Goal: Information Seeking & Learning: Learn about a topic

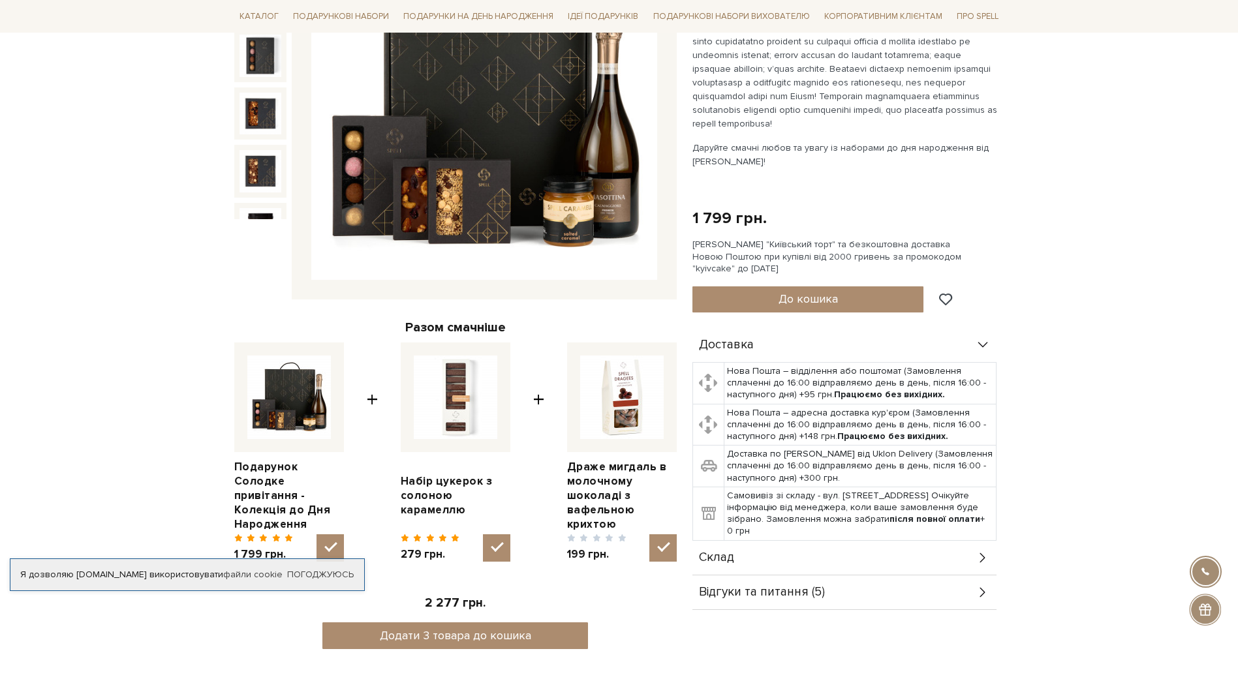
scroll to position [326, 0]
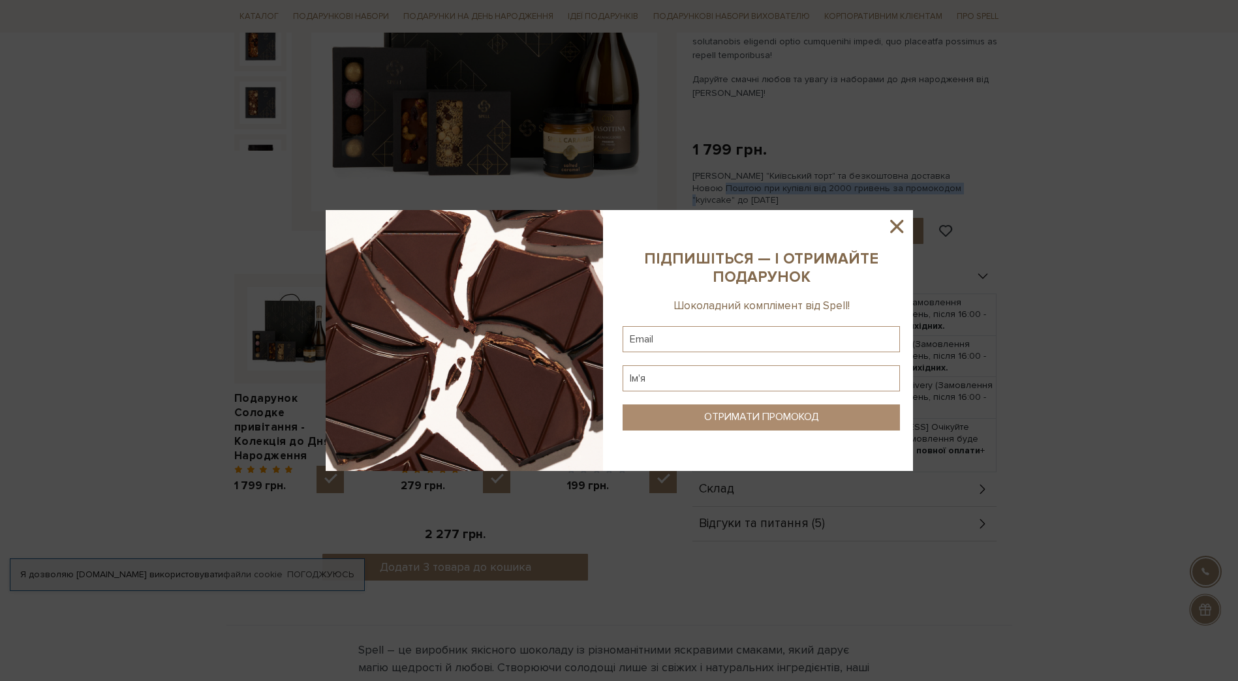
drag, startPoint x: 717, startPoint y: 186, endPoint x: 950, endPoint y: 191, distance: 233.0
click at [950, 191] on body "Подарункові набори SALE Корпоративним клієнтам Доставка і оплата Консультація: …" at bounding box center [619, 618] width 1238 height 1889
drag, startPoint x: 950, startPoint y: 191, endPoint x: 901, endPoint y: 185, distance: 49.2
click at [901, 185] on div at bounding box center [619, 340] width 1238 height 681
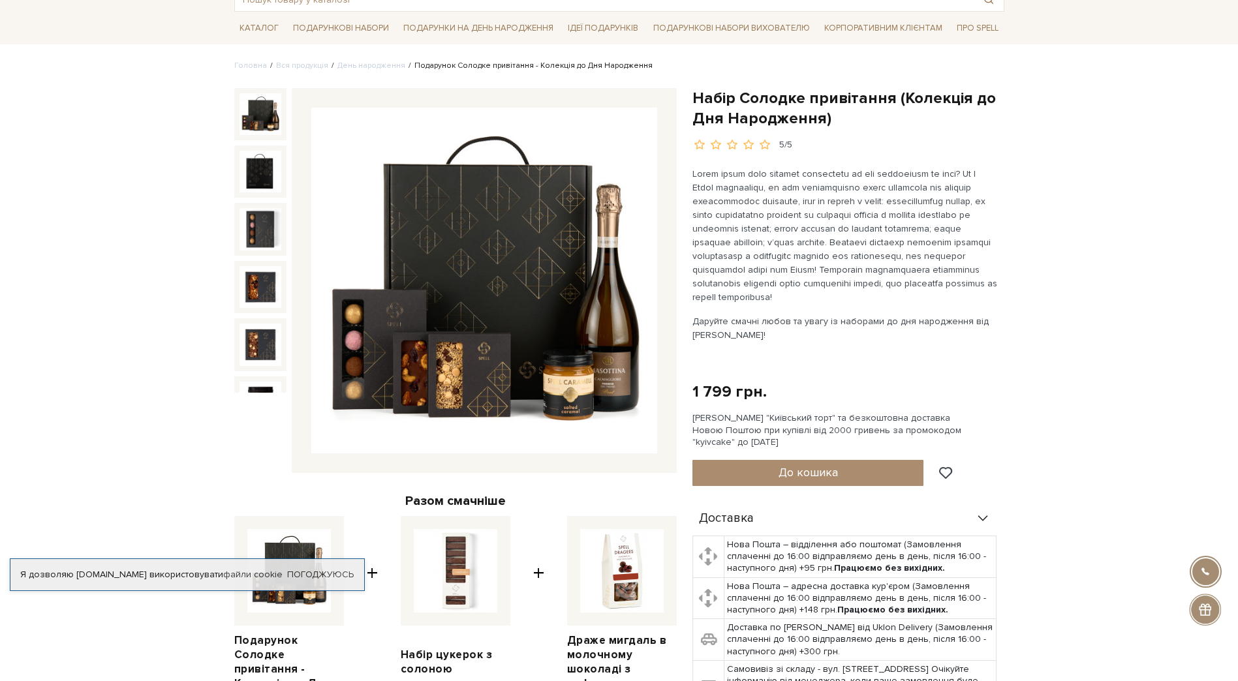
scroll to position [0, 0]
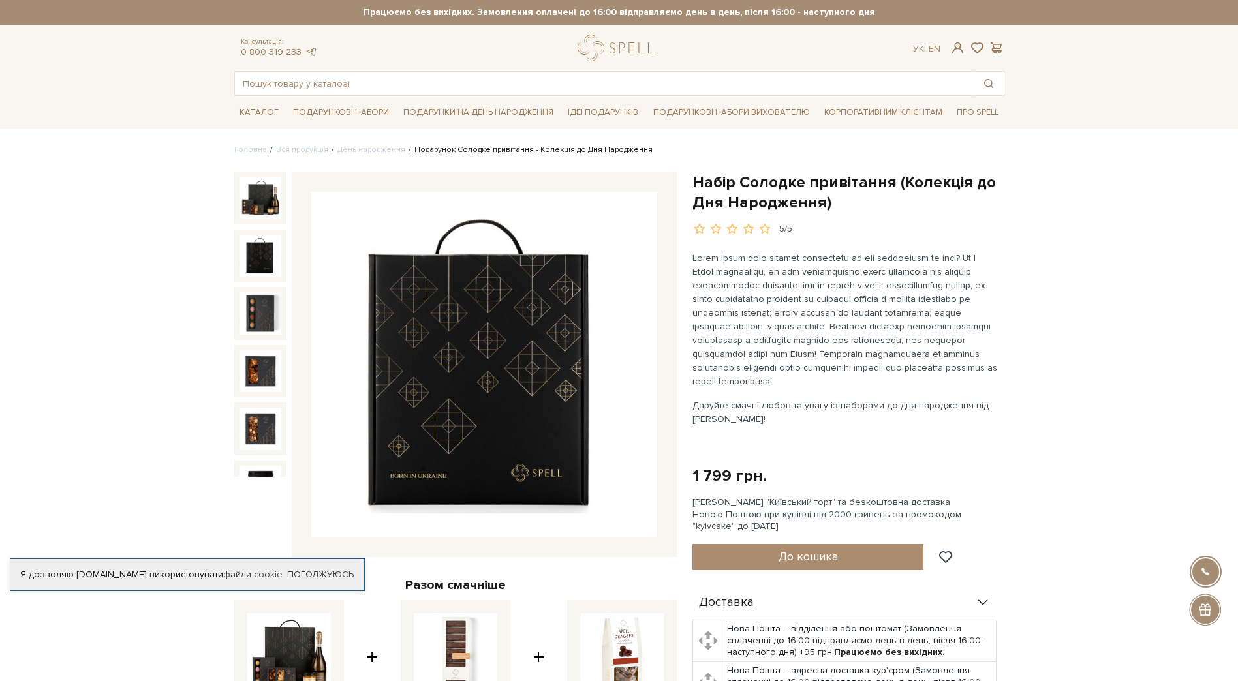
click at [260, 254] on img at bounding box center [260, 256] width 42 height 42
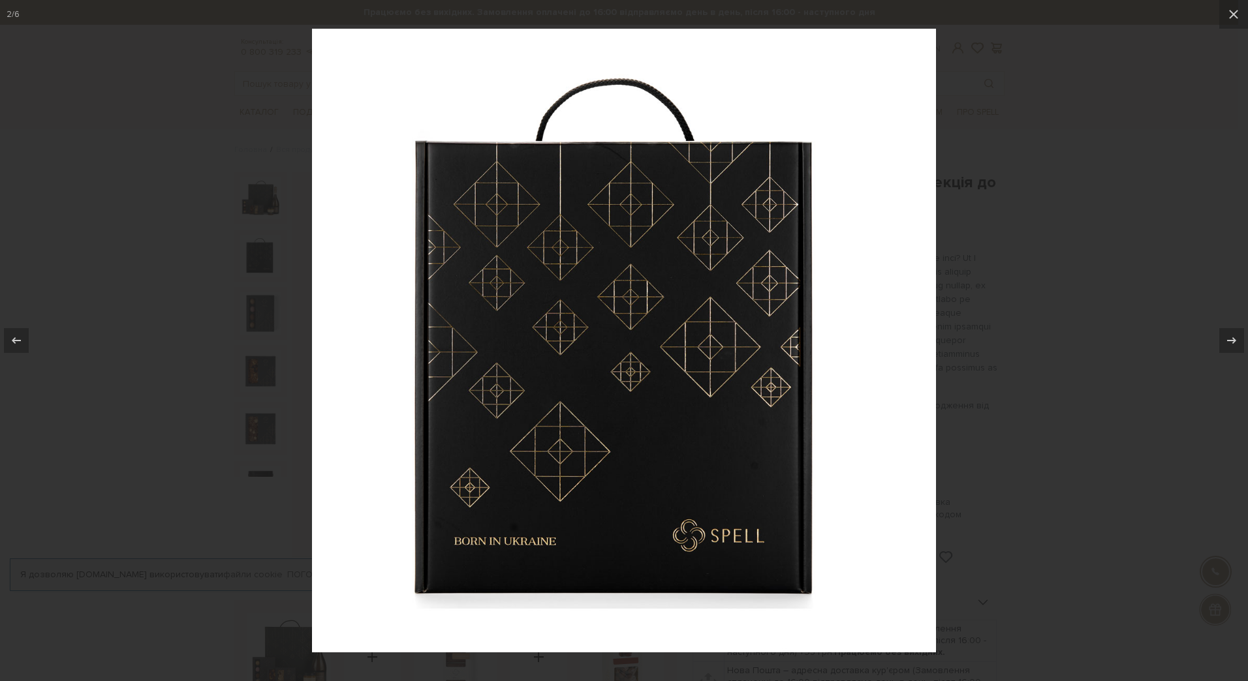
click at [239, 262] on div at bounding box center [624, 340] width 1248 height 681
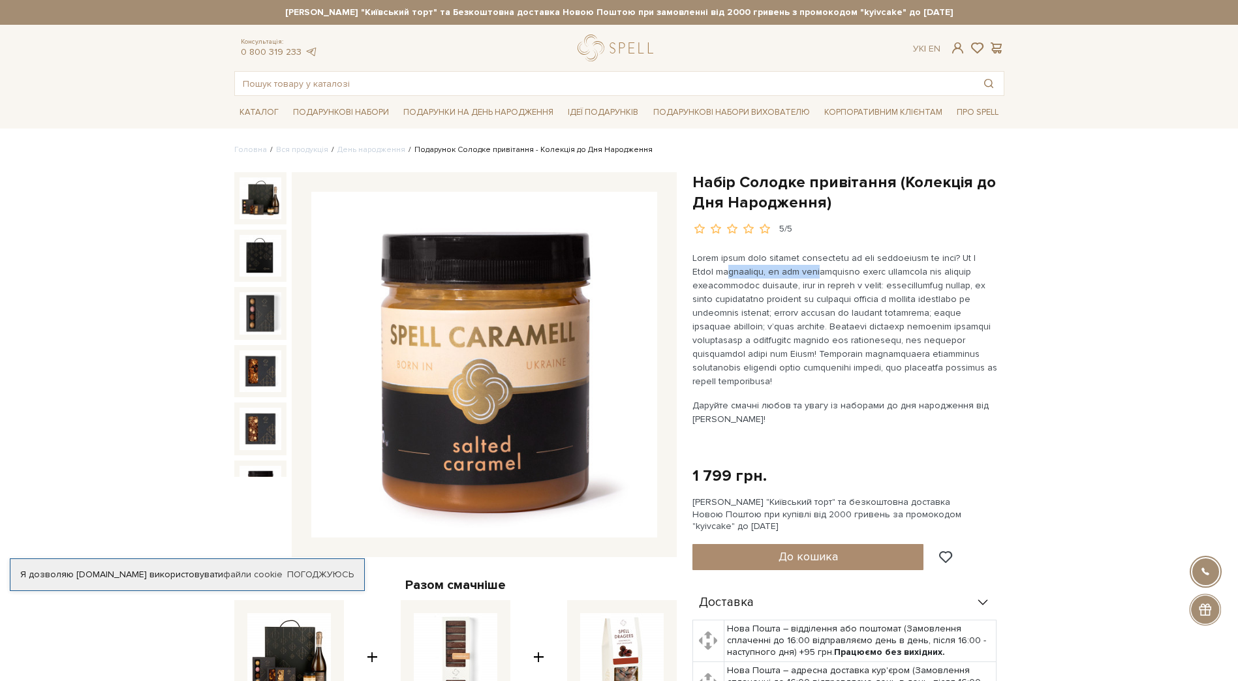
drag, startPoint x: 725, startPoint y: 273, endPoint x: 846, endPoint y: 269, distance: 121.4
click at [846, 269] on p at bounding box center [845, 319] width 306 height 137
drag, startPoint x: 696, startPoint y: 298, endPoint x: 932, endPoint y: 293, distance: 236.3
click at [932, 293] on p at bounding box center [845, 319] width 306 height 137
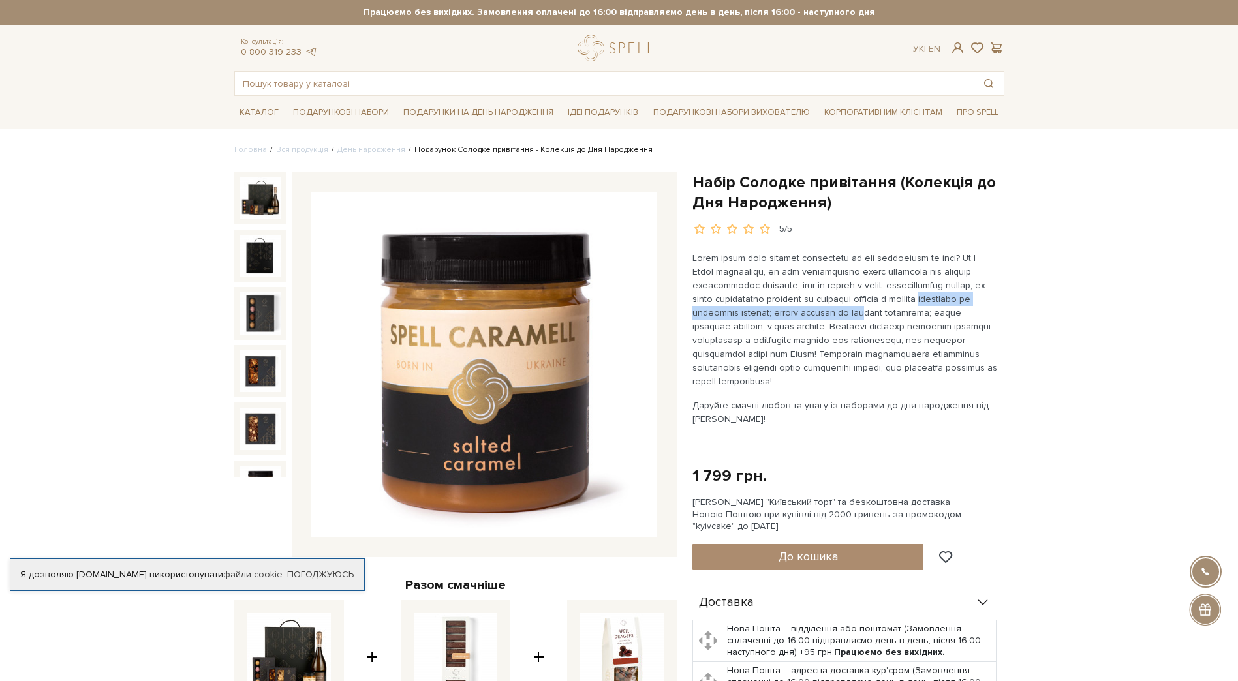
drag, startPoint x: 690, startPoint y: 315, endPoint x: 937, endPoint y: 313, distance: 246.7
click at [937, 313] on div "Набір Солодке привітання (Колекція до Дня Народження) 5/5 Даруйте смачні любов …" at bounding box center [848, 546] width 328 height 748
drag, startPoint x: 709, startPoint y: 329, endPoint x: 953, endPoint y: 322, distance: 244.1
click at [953, 322] on p at bounding box center [845, 319] width 306 height 137
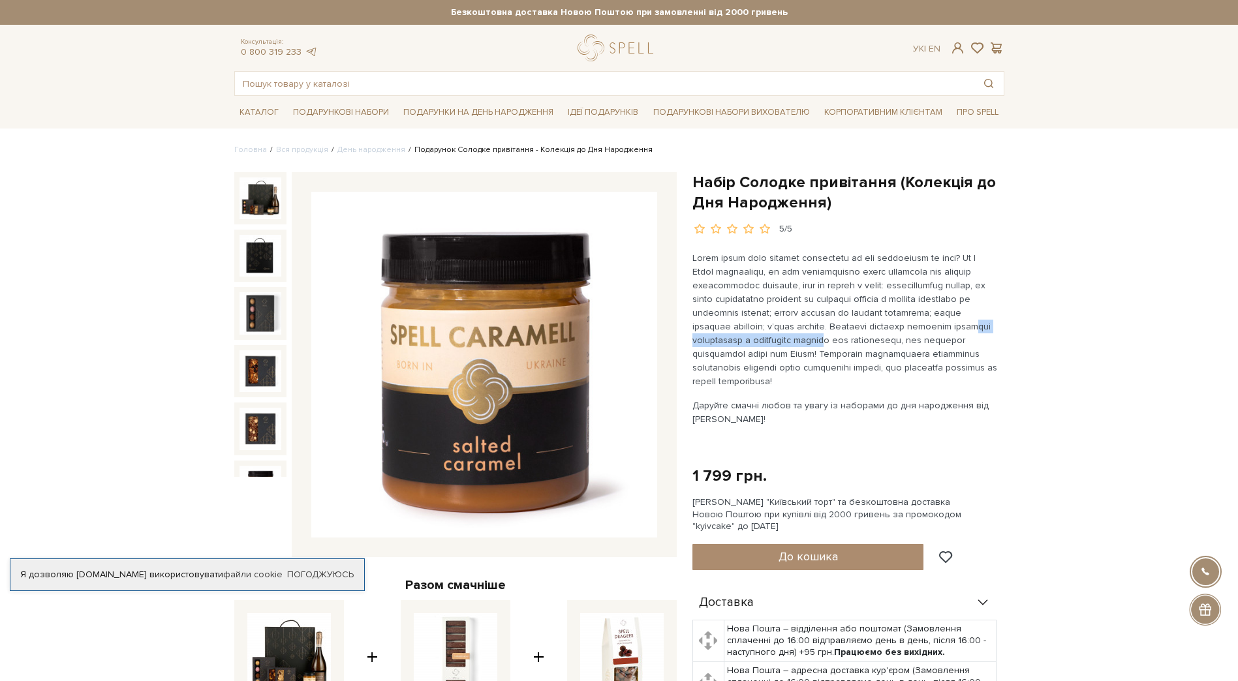
drag, startPoint x: 760, startPoint y: 343, endPoint x: 914, endPoint y: 337, distance: 154.8
click at [914, 337] on p at bounding box center [845, 319] width 306 height 137
drag, startPoint x: 706, startPoint y: 363, endPoint x: 852, endPoint y: 367, distance: 145.5
click at [852, 367] on p at bounding box center [845, 319] width 306 height 137
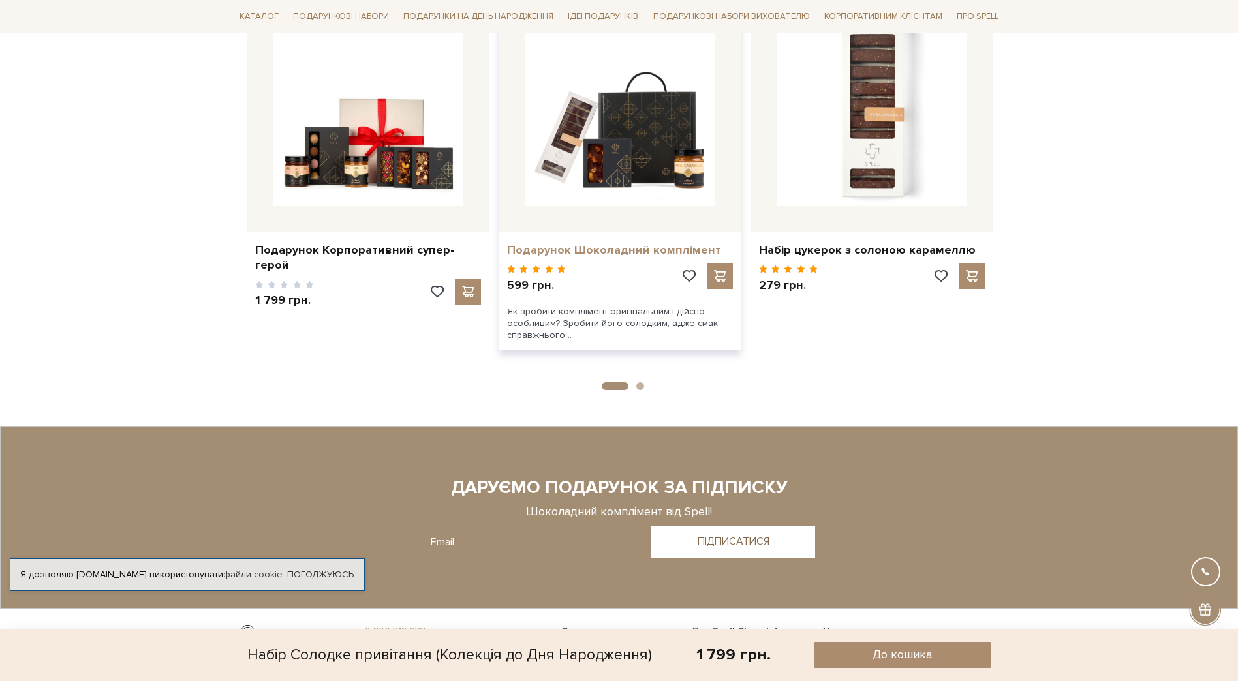
scroll to position [1253, 0]
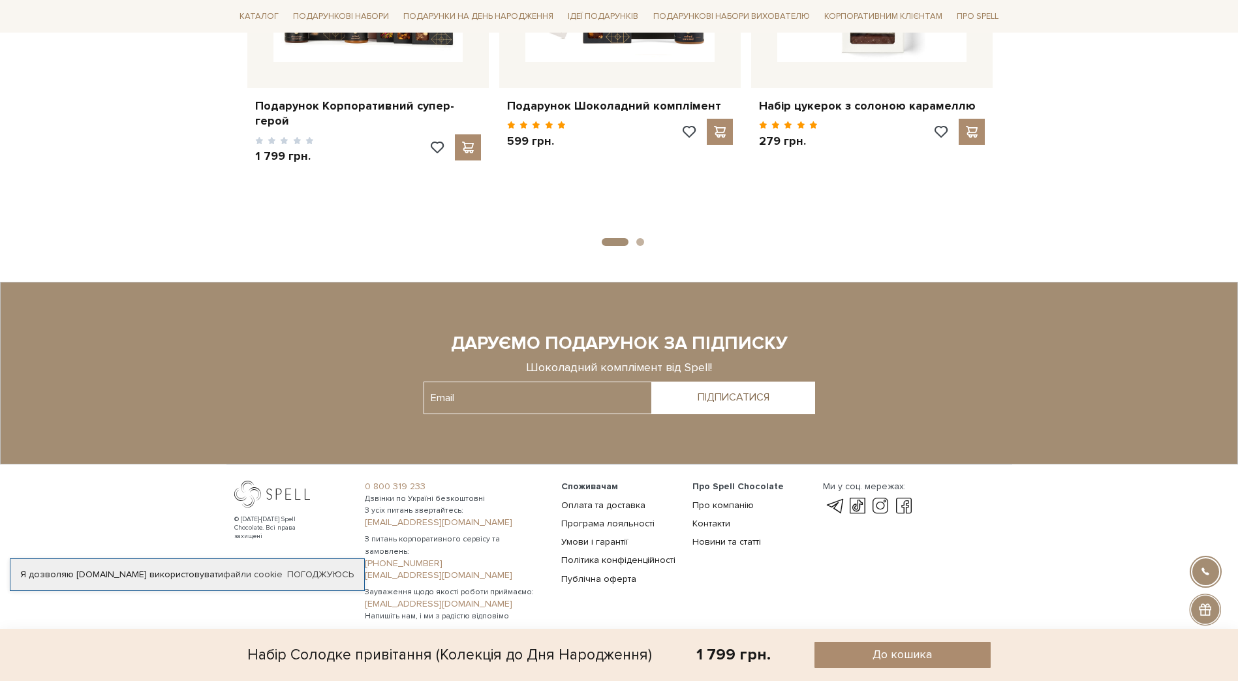
click at [639, 238] on button "2" at bounding box center [640, 242] width 8 height 8
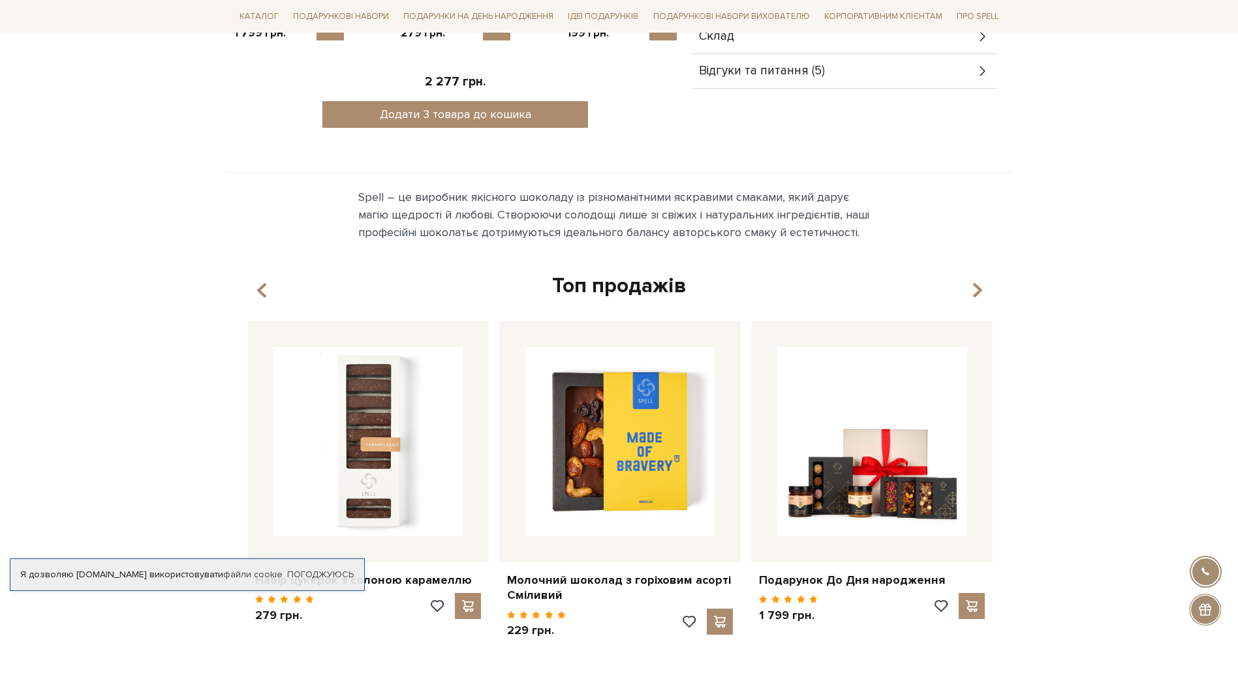
scroll to position [275, 0]
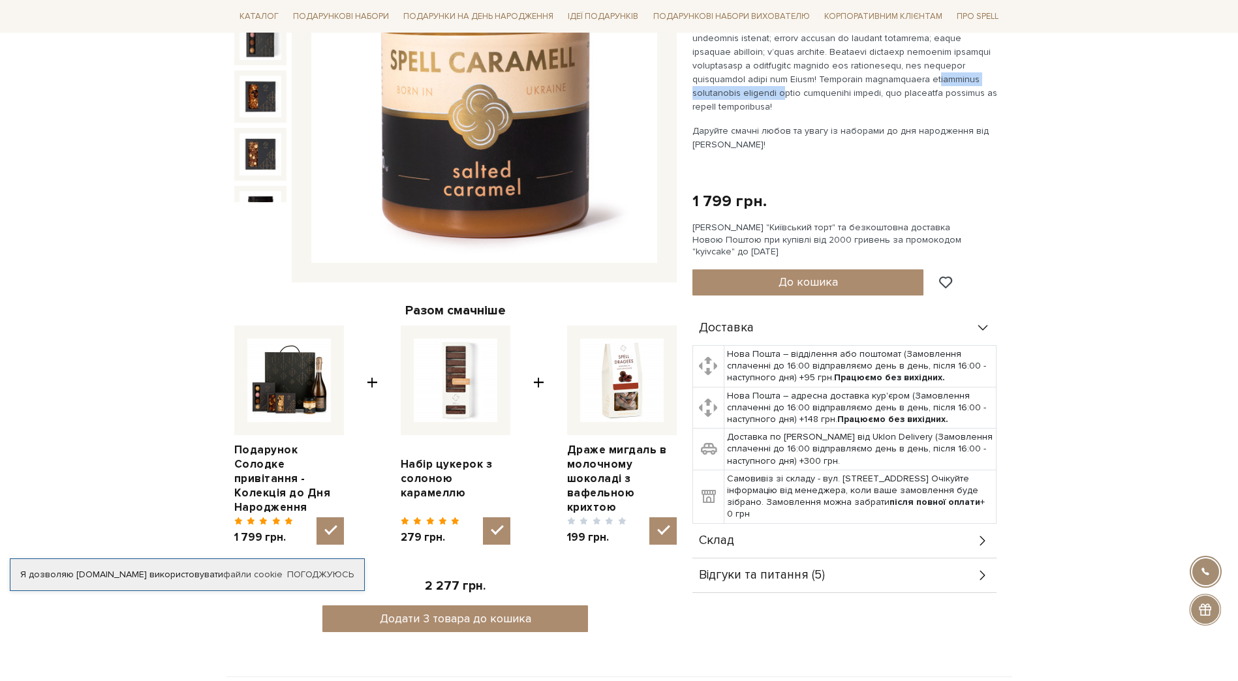
click at [286, 378] on img at bounding box center [289, 381] width 84 height 84
click at [316, 517] on input "checkbox" at bounding box center [329, 530] width 27 height 27
checkbox input "false"
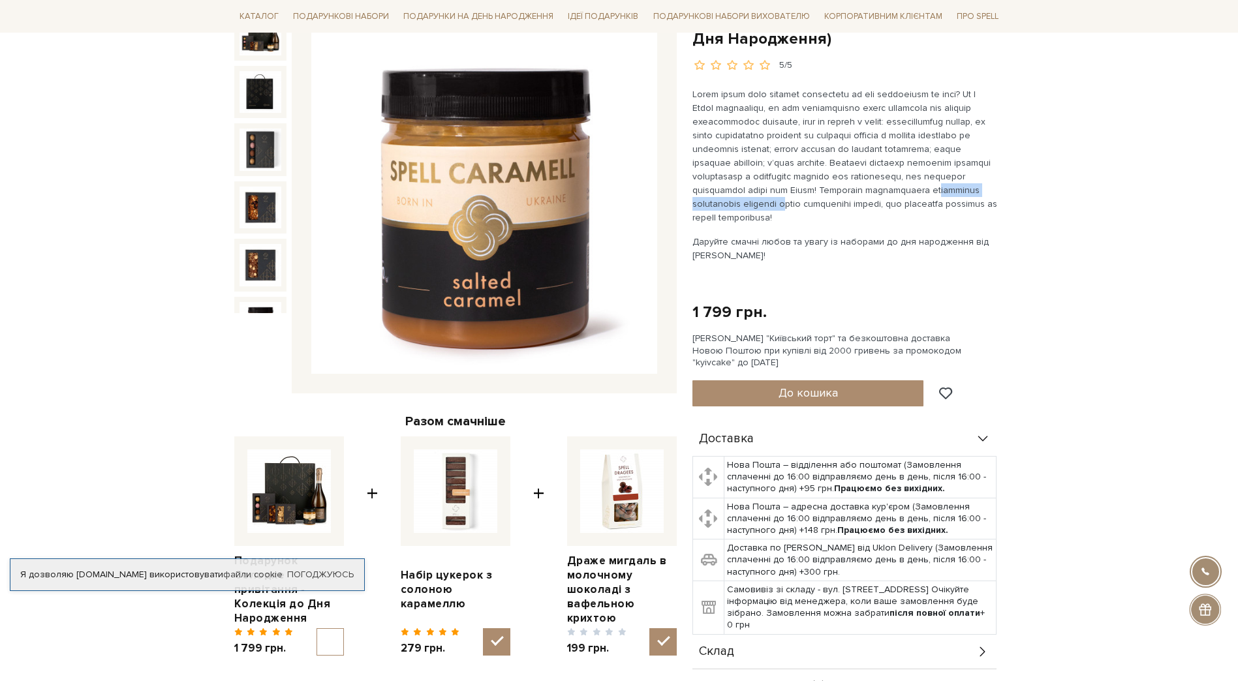
scroll to position [0, 0]
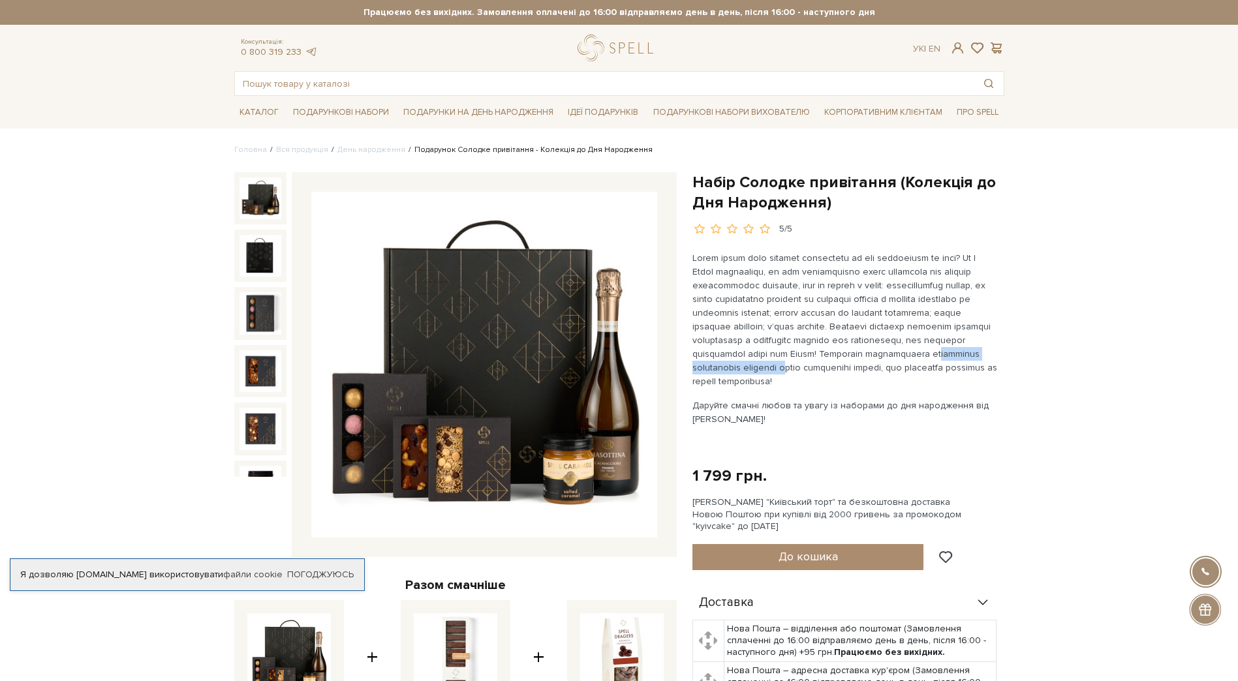
click at [250, 207] on img at bounding box center [260, 198] width 42 height 42
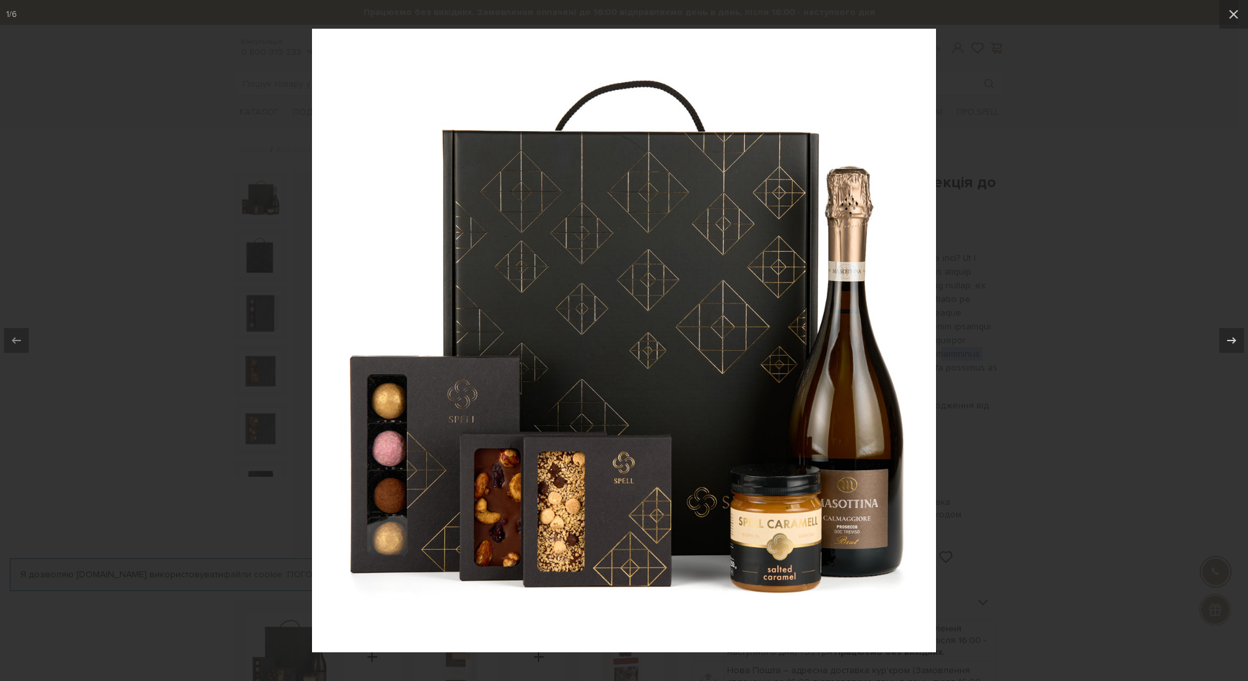
click at [1041, 309] on div at bounding box center [624, 340] width 1248 height 681
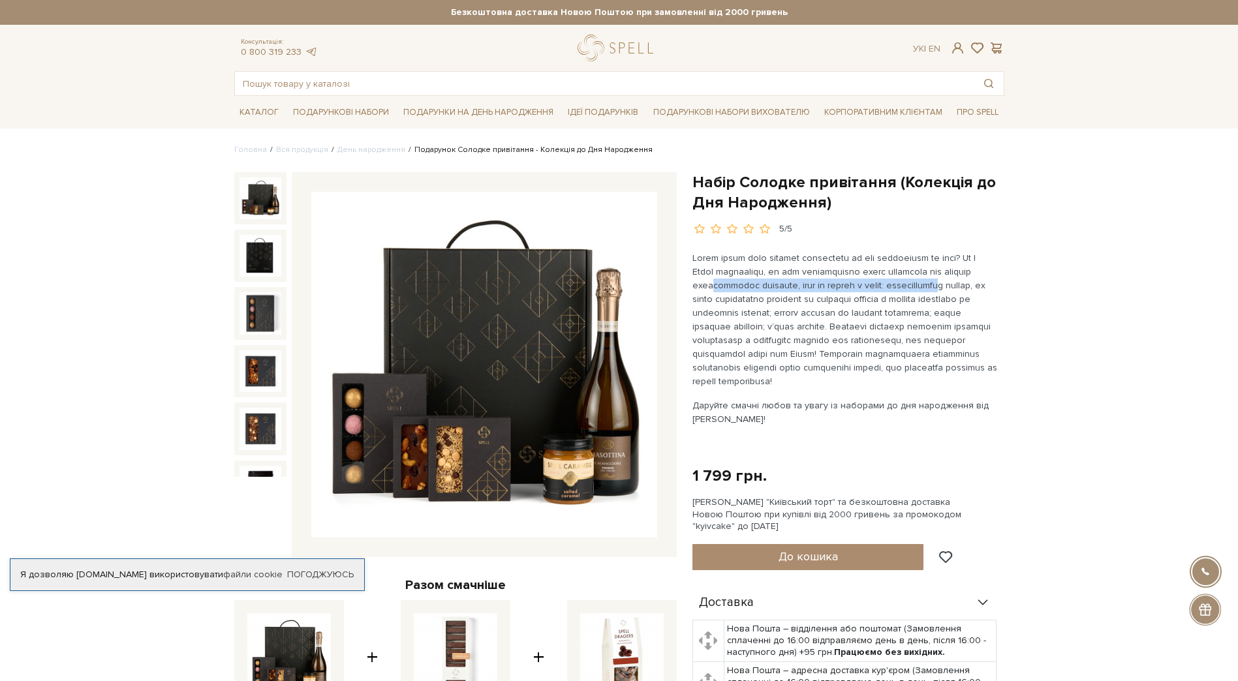
drag, startPoint x: 713, startPoint y: 292, endPoint x: 959, endPoint y: 286, distance: 245.4
click at [959, 286] on p at bounding box center [845, 319] width 306 height 137
drag, startPoint x: 731, startPoint y: 307, endPoint x: 818, endPoint y: 305, distance: 86.8
click at [818, 305] on p at bounding box center [845, 319] width 306 height 137
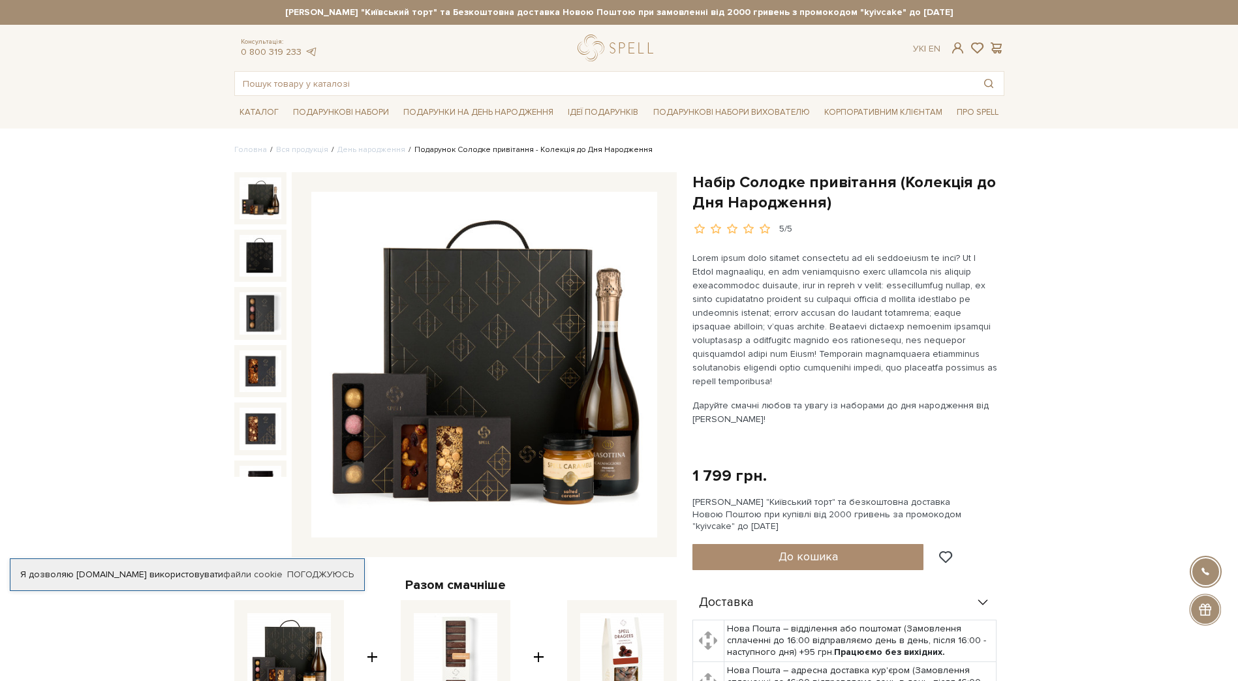
drag, startPoint x: 818, startPoint y: 305, endPoint x: 764, endPoint y: 313, distance: 54.1
click at [764, 312] on p at bounding box center [845, 319] width 306 height 137
drag, startPoint x: 713, startPoint y: 320, endPoint x: 797, endPoint y: 321, distance: 83.5
click at [797, 321] on p at bounding box center [845, 319] width 306 height 137
drag, startPoint x: 797, startPoint y: 321, endPoint x: 775, endPoint y: 332, distance: 24.8
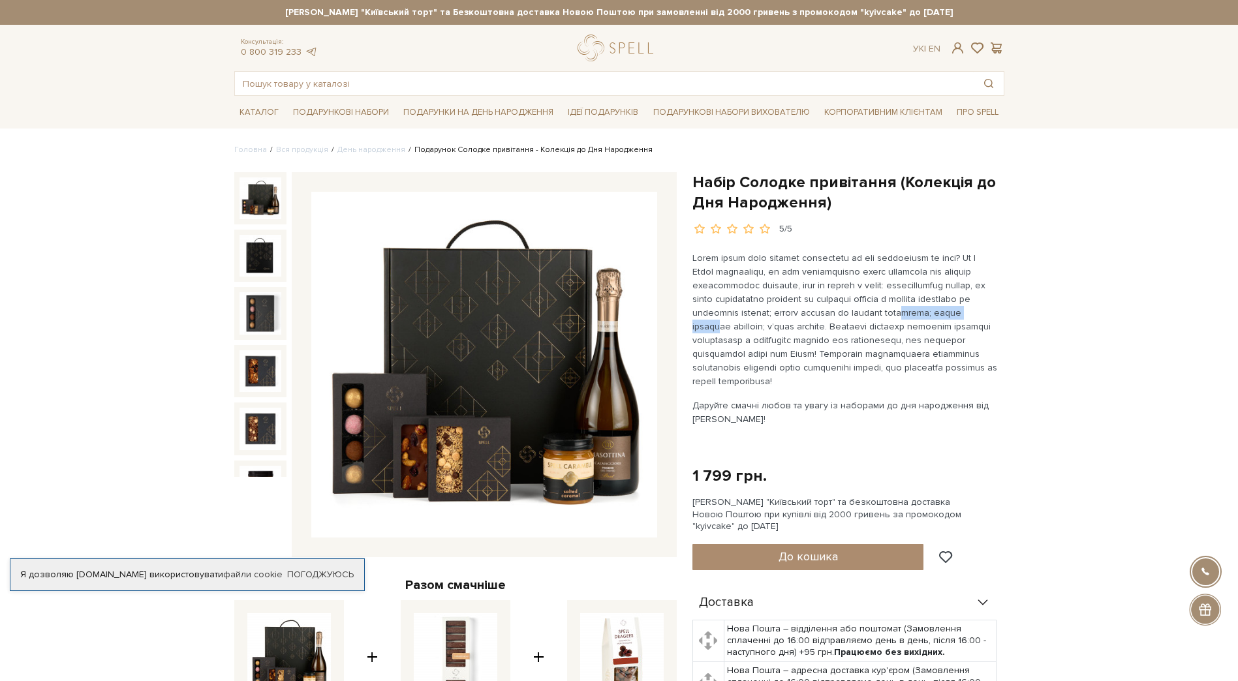
click at [775, 332] on p at bounding box center [845, 319] width 306 height 137
drag, startPoint x: 750, startPoint y: 335, endPoint x: 840, endPoint y: 333, distance: 89.4
click at [840, 333] on p at bounding box center [845, 319] width 306 height 137
drag, startPoint x: 840, startPoint y: 333, endPoint x: 802, endPoint y: 337, distance: 38.0
click at [802, 337] on p at bounding box center [845, 319] width 306 height 137
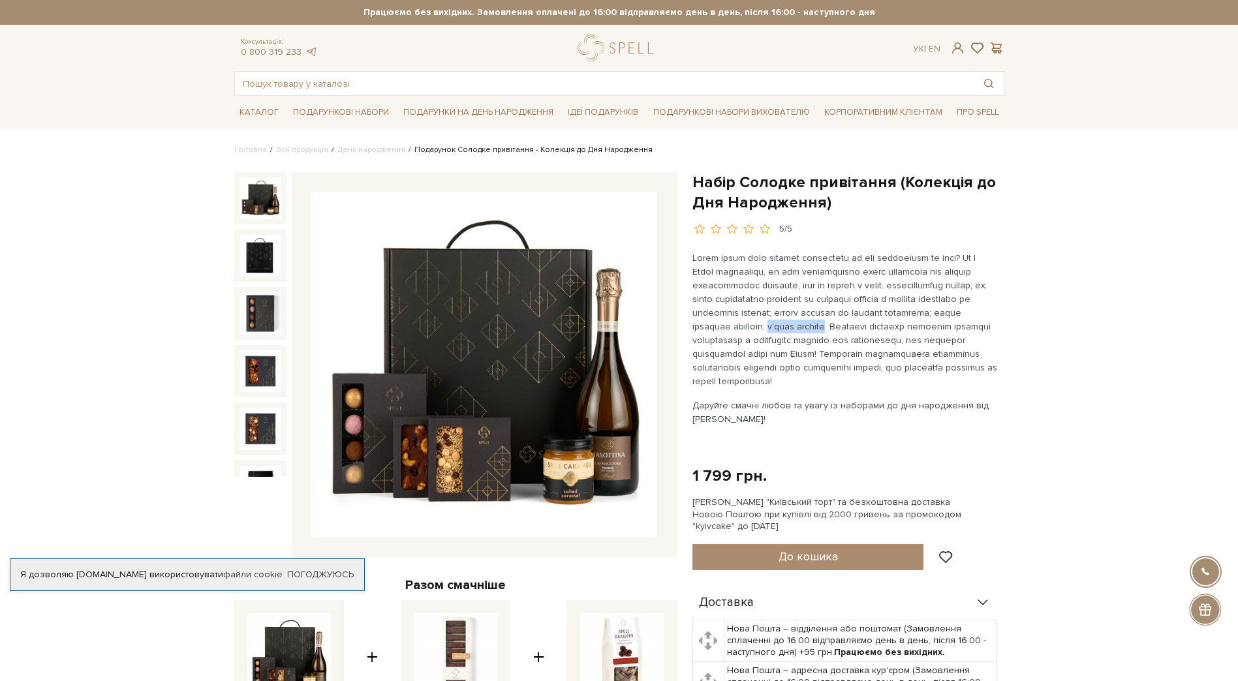
drag, startPoint x: 853, startPoint y: 328, endPoint x: 910, endPoint y: 324, distance: 57.6
click at [910, 324] on p at bounding box center [845, 319] width 306 height 137
click at [444, 444] on img at bounding box center [484, 365] width 346 height 346
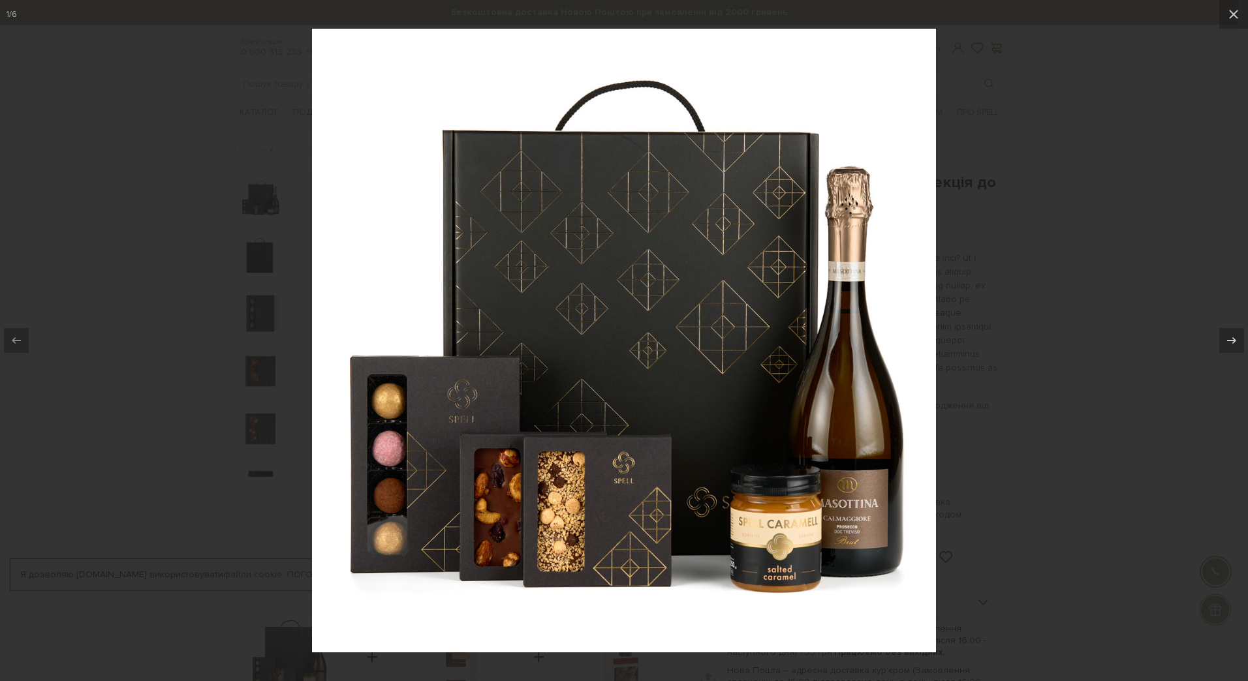
click at [780, 331] on img at bounding box center [624, 341] width 624 height 624
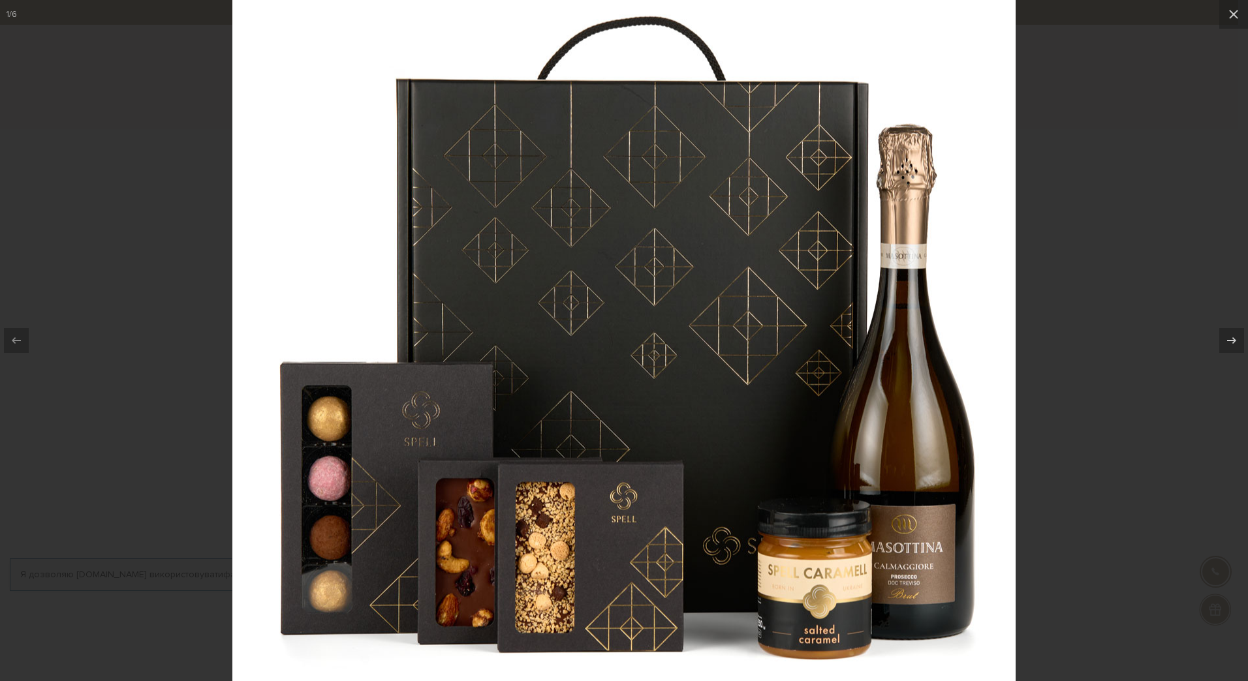
click at [780, 331] on img at bounding box center [623, 343] width 783 height 783
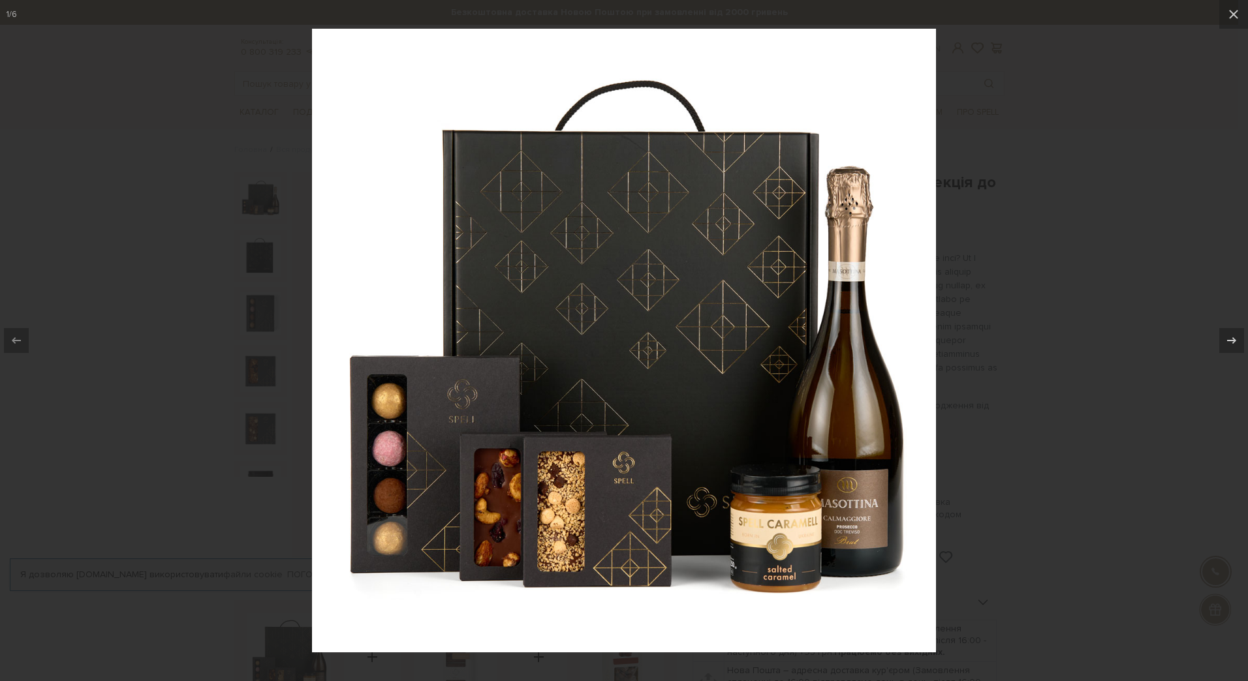
click at [1014, 281] on div at bounding box center [624, 340] width 1248 height 681
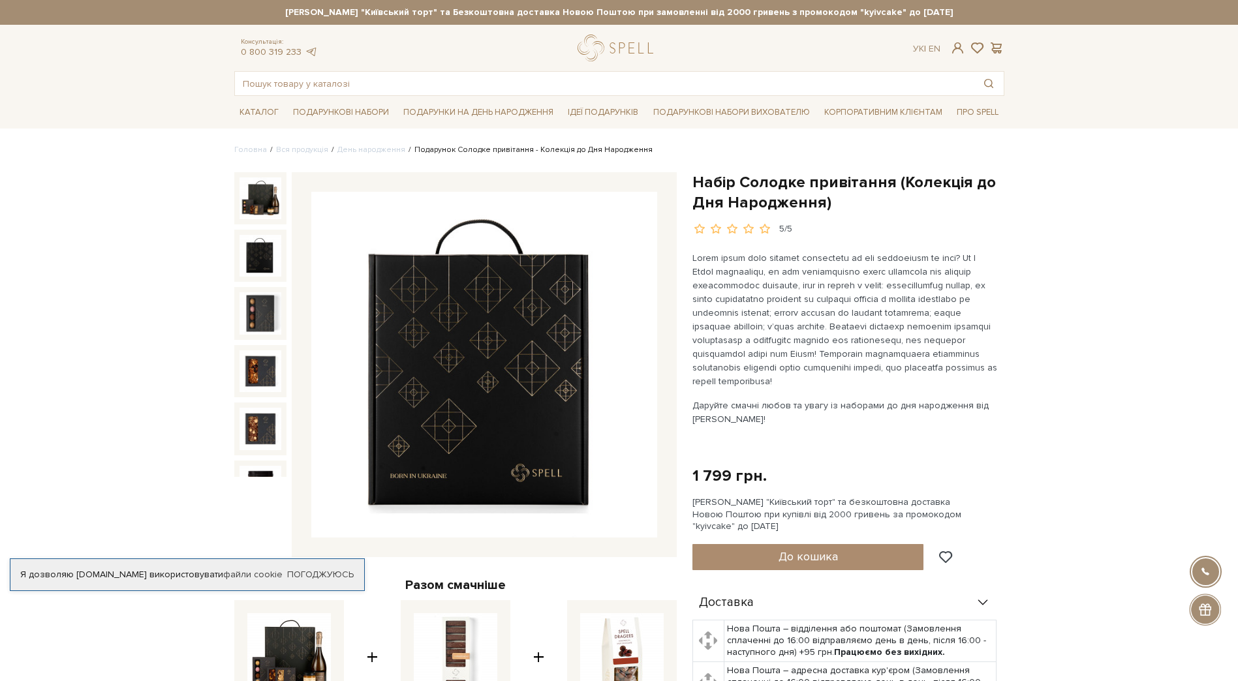
click at [238, 256] on div at bounding box center [260, 256] width 52 height 52
click at [272, 265] on img at bounding box center [260, 256] width 42 height 42
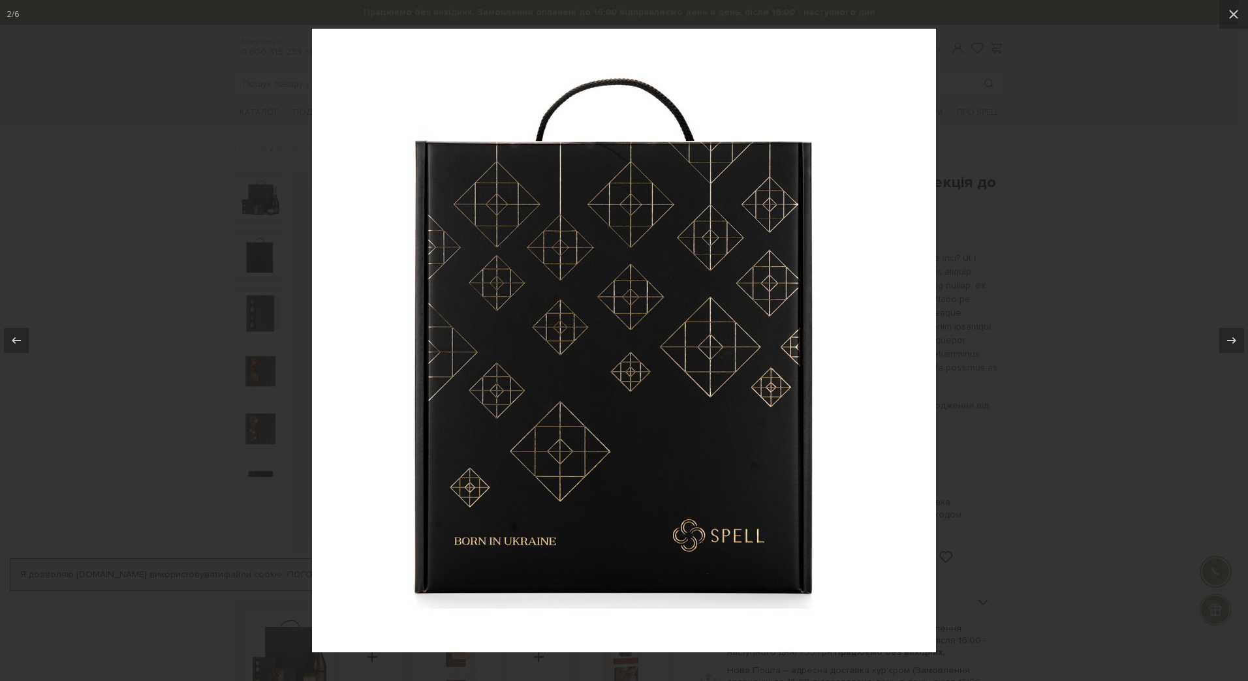
click at [1113, 310] on div at bounding box center [624, 340] width 1248 height 681
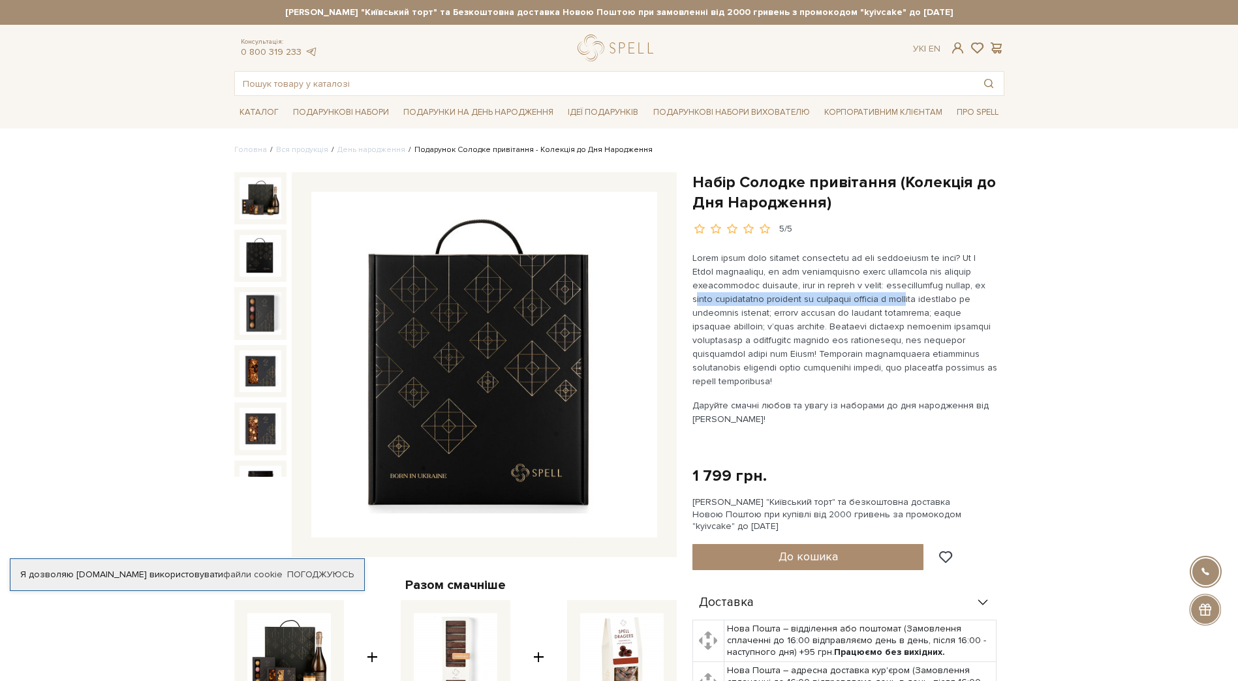
drag, startPoint x: 711, startPoint y: 303, endPoint x: 955, endPoint y: 304, distance: 244.7
click at [955, 304] on p at bounding box center [845, 319] width 306 height 137
drag, startPoint x: 731, startPoint y: 313, endPoint x: 927, endPoint y: 311, distance: 196.4
click at [927, 311] on p at bounding box center [845, 319] width 306 height 137
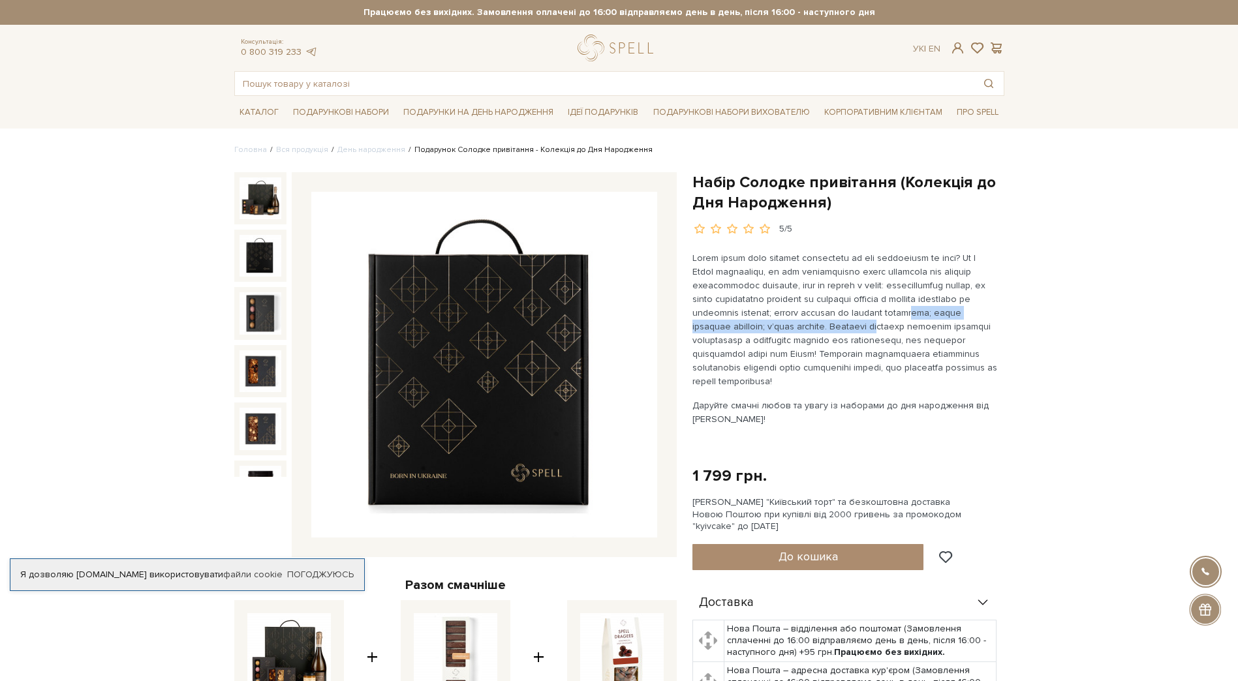
drag, startPoint x: 722, startPoint y: 330, endPoint x: 972, endPoint y: 328, distance: 250.6
click at [972, 328] on p at bounding box center [845, 319] width 306 height 137
drag, startPoint x: 709, startPoint y: 344, endPoint x: 852, endPoint y: 339, distance: 142.3
click at [852, 339] on p at bounding box center [845, 319] width 306 height 137
